Goal: Information Seeking & Learning: Learn about a topic

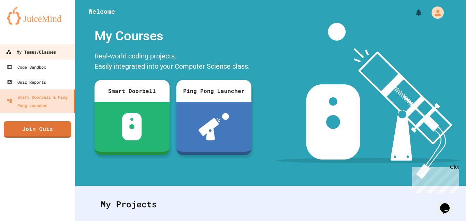
click at [65, 53] on link "My Teams/Classes" at bounding box center [38, 51] width 78 height 15
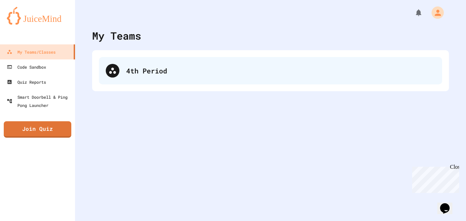
click at [149, 73] on div "4th Period" at bounding box center [280, 71] width 309 height 10
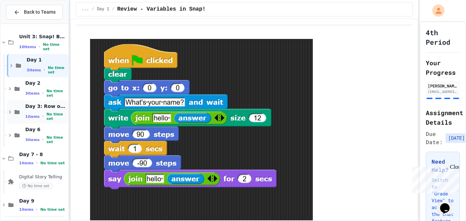
scroll to position [3, 0]
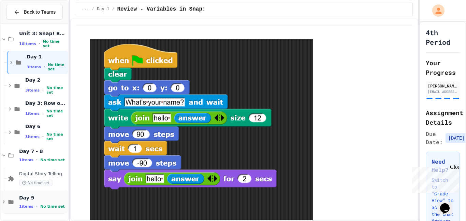
click at [3, 199] on icon at bounding box center [4, 202] width 6 height 6
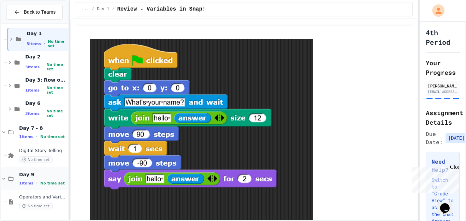
click at [34, 172] on span "Day 9" at bounding box center [43, 174] width 48 height 6
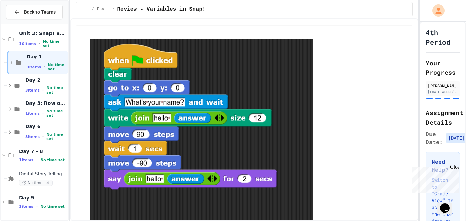
scroll to position [0, 0]
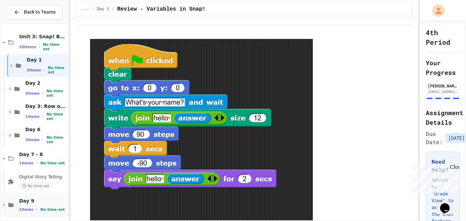
click at [3, 202] on icon at bounding box center [4, 205] width 6 height 6
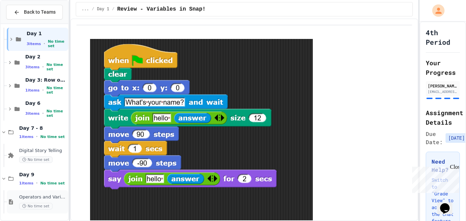
click at [45, 197] on span "Operators and Variables" at bounding box center [43, 197] width 48 height 6
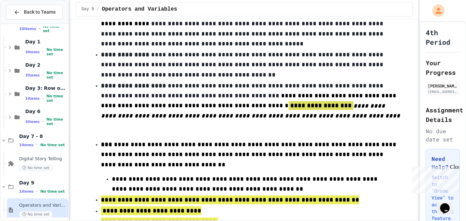
scroll to position [42, 0]
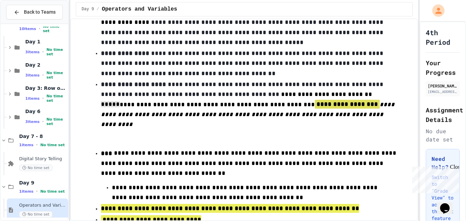
drag, startPoint x: 245, startPoint y: 78, endPoint x: 218, endPoint y: 100, distance: 35.4
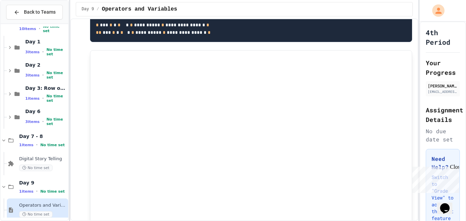
scroll to position [451, 0]
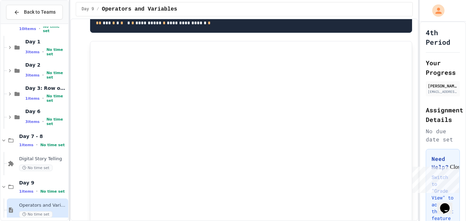
click at [308, 18] on div "**********" at bounding box center [244, 119] width 348 height 202
